Goal: Information Seeking & Learning: Learn about a topic

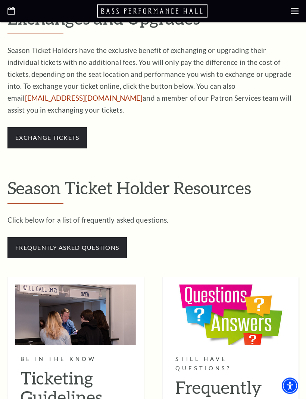
scroll to position [527, 0]
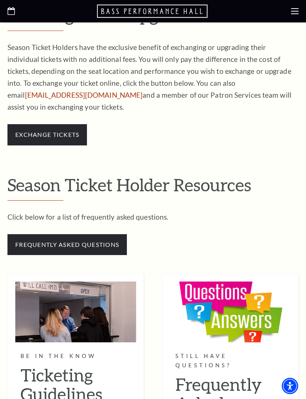
click at [77, 235] on span "frequently asked questions" at bounding box center [66, 244] width 119 height 21
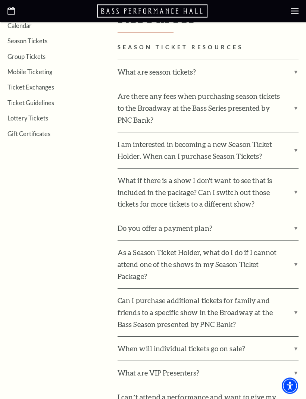
scroll to position [224, 0]
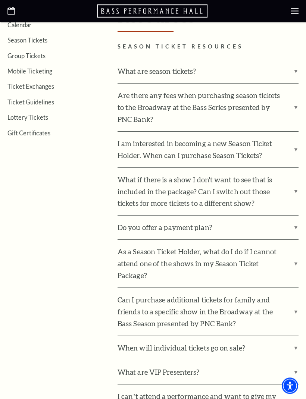
click at [296, 188] on label "What if there is a show I don't want to see that is included in the package? Ca…" at bounding box center [207, 192] width 181 height 48
click at [0, 0] on input "What if there is a show I don't want to see that is included in the package? Ca…" at bounding box center [0, 0] width 0 height 0
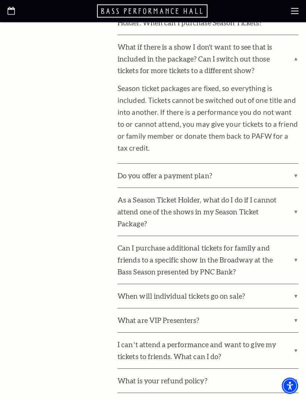
scroll to position [358, 0]
click at [296, 205] on label "As a Season Ticket Holder, what do I do if I cannot attend one of the shows in …" at bounding box center [207, 211] width 181 height 48
click at [0, 0] on input "As a Season Ticket Holder, what do I do if I cannot attend one of the shows in …" at bounding box center [0, 0] width 0 height 0
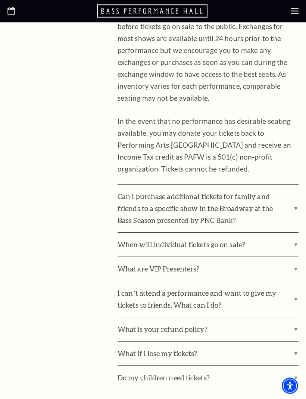
scroll to position [621, 0]
click at [296, 195] on label "Can I purchase additional tickets for family and friends to a specific show in …" at bounding box center [207, 208] width 181 height 48
click at [0, 0] on input "Can I purchase additional tickets for family and friends to a specific show in …" at bounding box center [0, 0] width 0 height 0
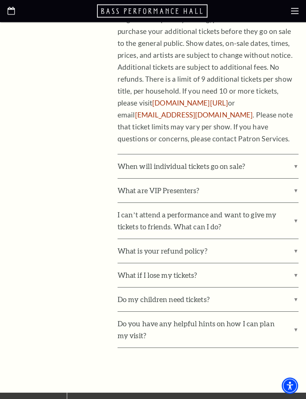
scroll to position [946, 0]
click at [293, 203] on label "I can’t attend a performance and want to give my tickets to friends. What can I…" at bounding box center [207, 221] width 181 height 36
click at [0, 0] on input "I can’t attend a performance and want to give my tickets to friends. What can I…" at bounding box center [0, 0] width 0 height 0
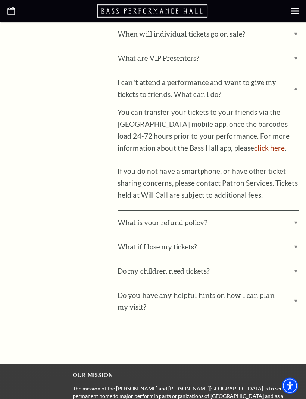
scroll to position [1078, 0]
click at [293, 259] on label "Do my children need tickets?" at bounding box center [207, 271] width 181 height 24
click at [0, 0] on input "Do my children need tickets?" at bounding box center [0, 0] width 0 height 0
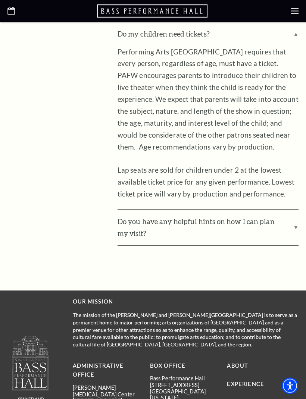
scroll to position [1316, 0]
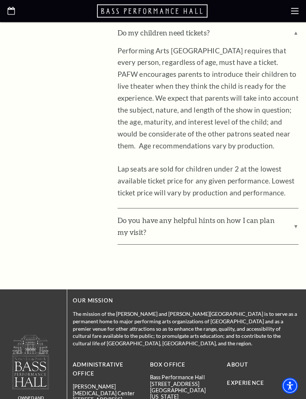
click at [296, 209] on label "Do you have any helpful hints on how I can plan my visit?" at bounding box center [207, 227] width 181 height 36
click at [0, 0] on input "Do you have any helpful hints on how I can plan my visit?" at bounding box center [0, 0] width 0 height 0
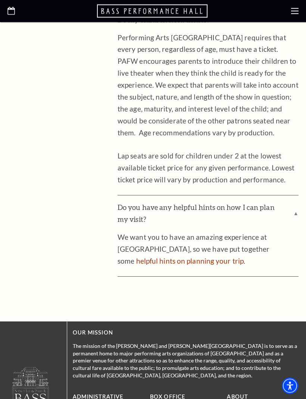
scroll to position [1329, 0]
click at [185, 256] on link "helpful hints on planning your trip" at bounding box center [190, 260] width 108 height 9
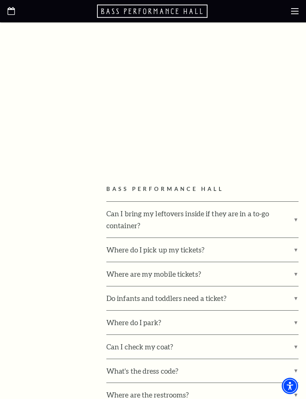
scroll to position [286, 0]
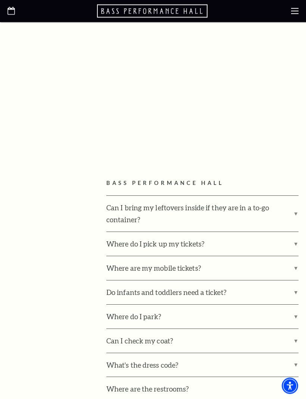
click at [297, 211] on label "Can I bring my leftovers inside if they are in a to-go container?" at bounding box center [202, 214] width 192 height 36
click at [0, 0] on input "Can I bring my leftovers inside if they are in a to-go container?" at bounding box center [0, 0] width 0 height 0
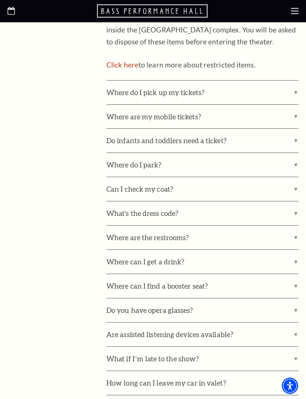
scroll to position [506, 0]
click at [156, 160] on label "Where do I park?" at bounding box center [202, 165] width 192 height 24
click at [0, 0] on input "Where do I park?" at bounding box center [0, 0] width 0 height 0
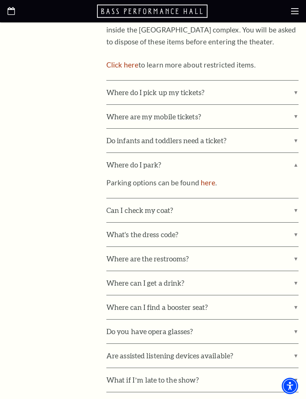
click at [208, 178] on link "here" at bounding box center [208, 182] width 15 height 9
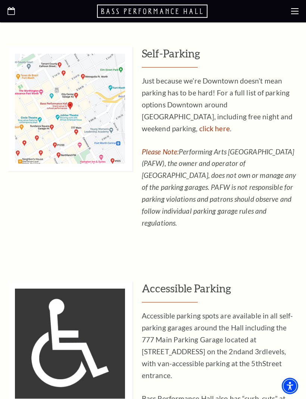
scroll to position [479, 0]
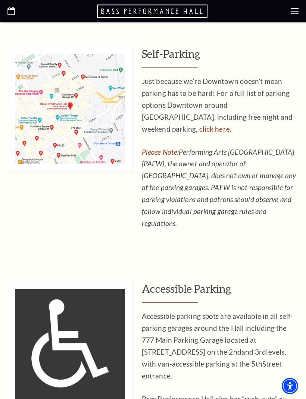
click at [199, 124] on link "click here" at bounding box center [214, 128] width 31 height 9
